Goal: Navigation & Orientation: Understand site structure

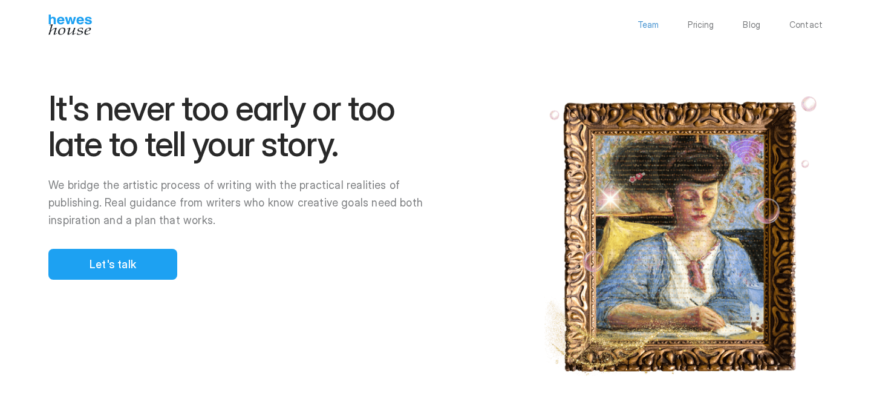
click at [652, 27] on p "Team" at bounding box center [649, 25] width 22 height 8
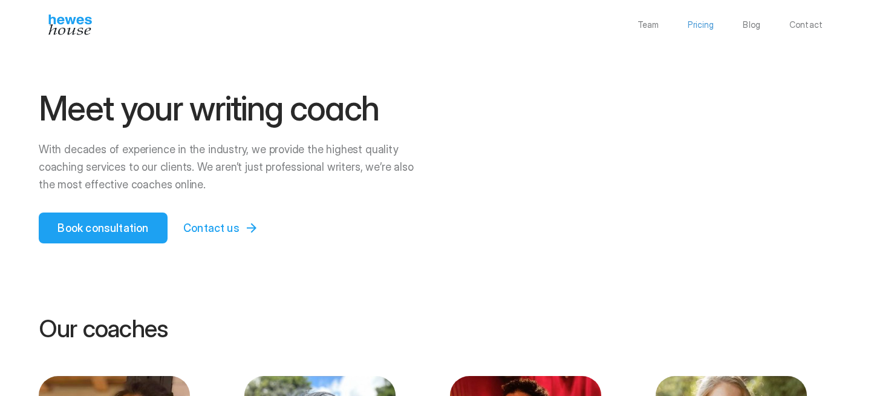
click at [709, 24] on p "Pricing" at bounding box center [701, 25] width 26 height 8
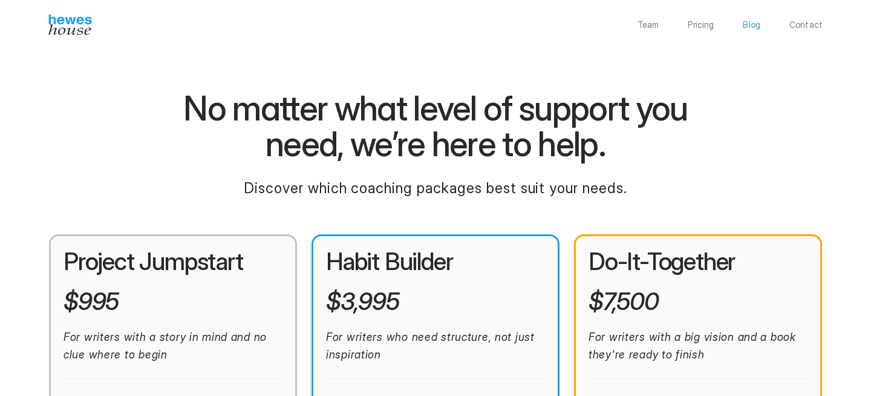
click at [759, 24] on p "Blog" at bounding box center [752, 25] width 18 height 8
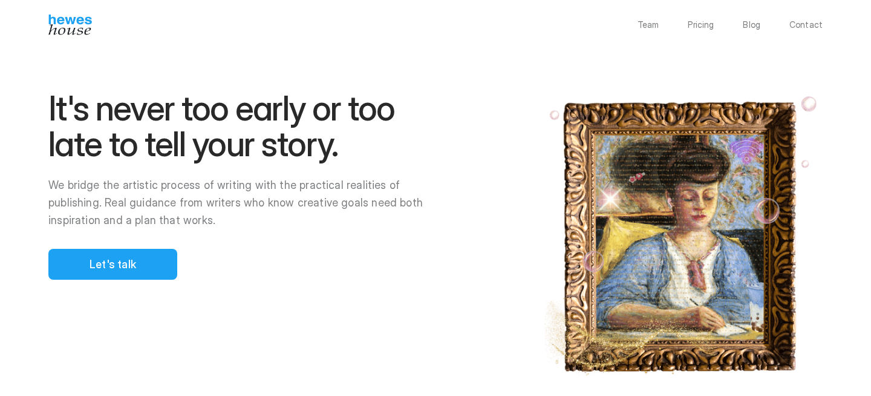
click at [301, 204] on div at bounding box center [435, 198] width 871 height 396
click at [186, 180] on div at bounding box center [435, 198] width 871 height 396
drag, startPoint x: 39, startPoint y: 186, endPoint x: 236, endPoint y: 245, distance: 206.0
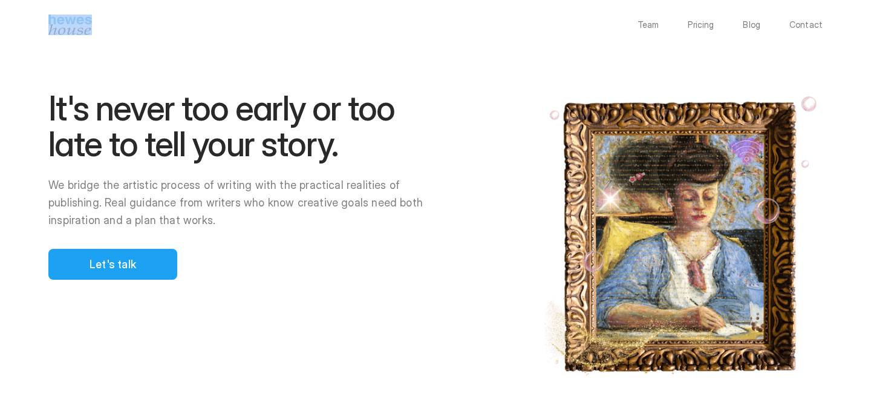
click at [235, 244] on div at bounding box center [435, 198] width 871 height 396
